Goal: Navigation & Orientation: Find specific page/section

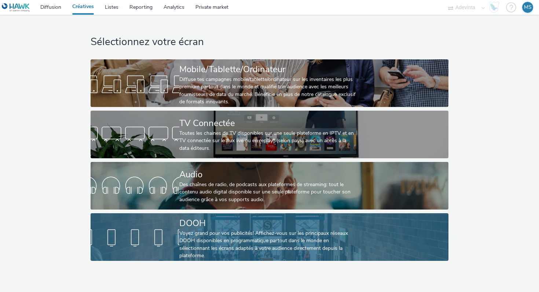
click at [168, 231] on div at bounding box center [134, 237] width 89 height 23
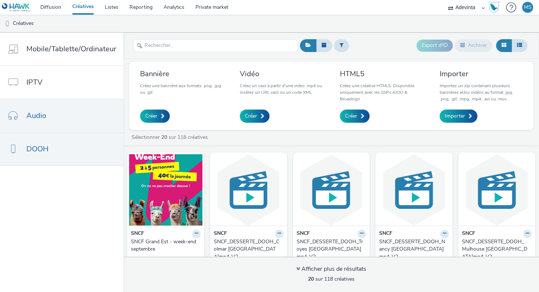
click at [63, 118] on link "Audio" at bounding box center [61, 115] width 123 height 33
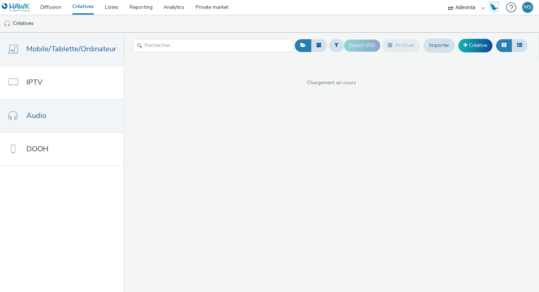
click at [59, 58] on link "Mobile/Tablette/Ordinateur" at bounding box center [61, 49] width 123 height 33
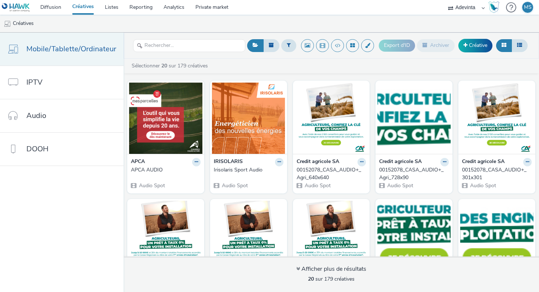
click at [62, 50] on span "Mobile/Tablette/Ordinateur" at bounding box center [71, 49] width 90 height 11
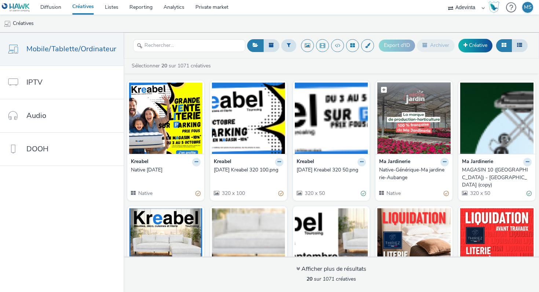
click at [406, 117] on img at bounding box center [413, 117] width 73 height 71
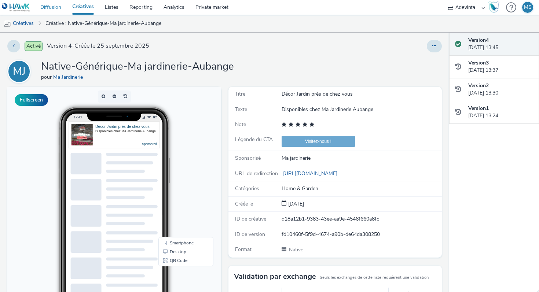
click at [47, 4] on link "Diffusion" at bounding box center [51, 7] width 32 height 15
